Goal: Information Seeking & Learning: Learn about a topic

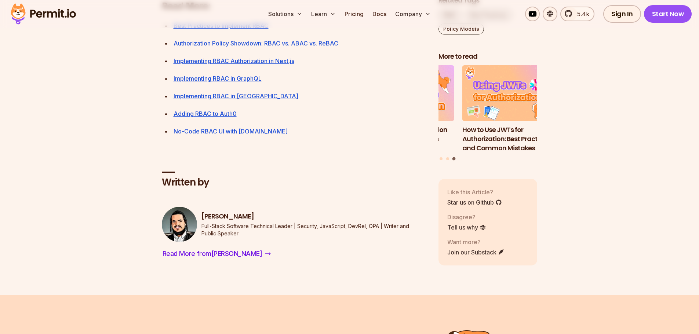
scroll to position [2751, 0]
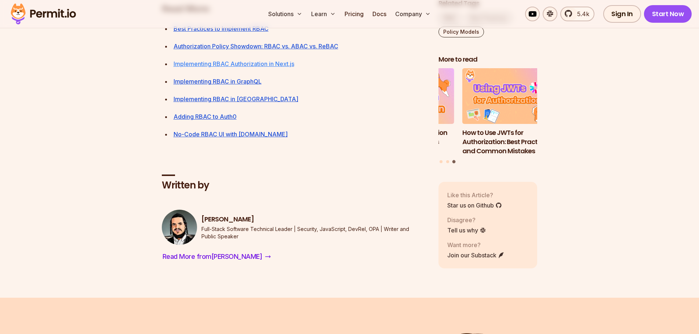
click at [284, 67] on link "Implementing RBAC Authorization in Next.js" at bounding box center [233, 63] width 121 height 7
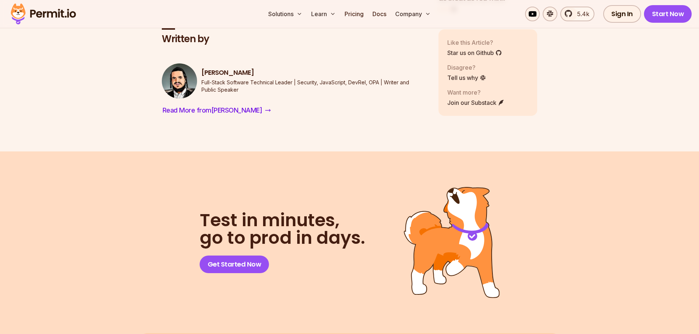
scroll to position [4218, 0]
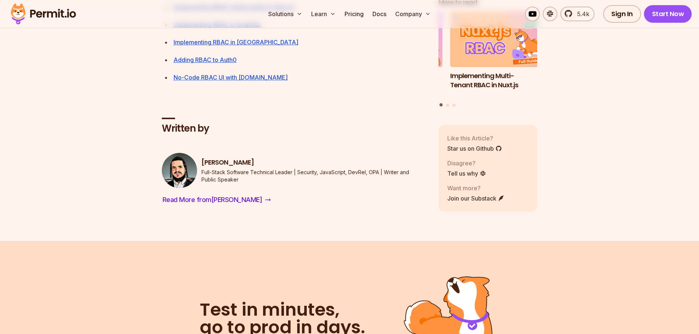
scroll to position [2845, 0]
